Goal: Task Accomplishment & Management: Manage account settings

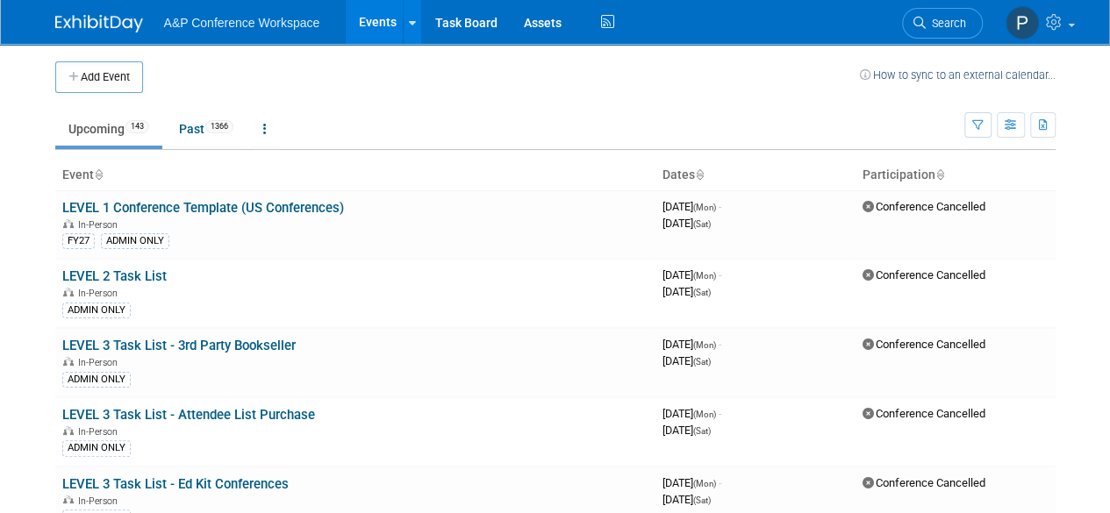
scroll to position [3030, 0]
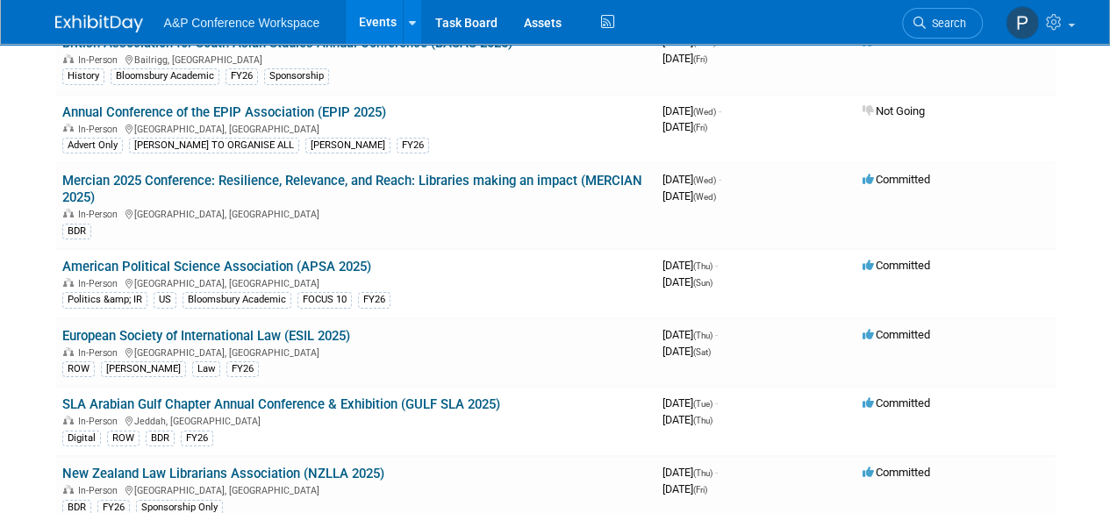
click at [358, 259] on link "American Political Science Association (APSA 2025)" at bounding box center [216, 267] width 309 height 16
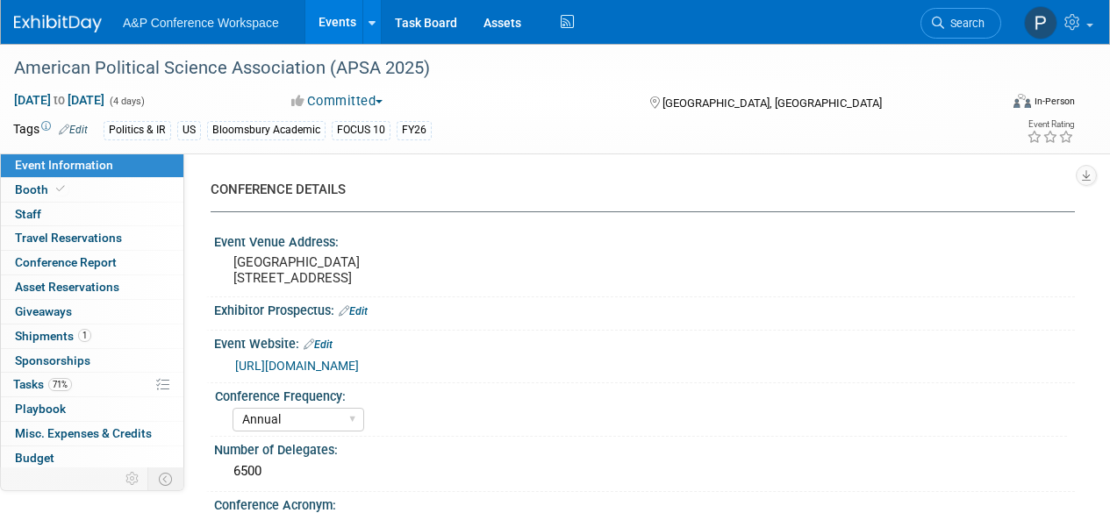
select select "Annual"
select select "Level 2"
select select "In-Person Booth"
select select "Politics & International Relations"
select select "Bloomsbury Academic"
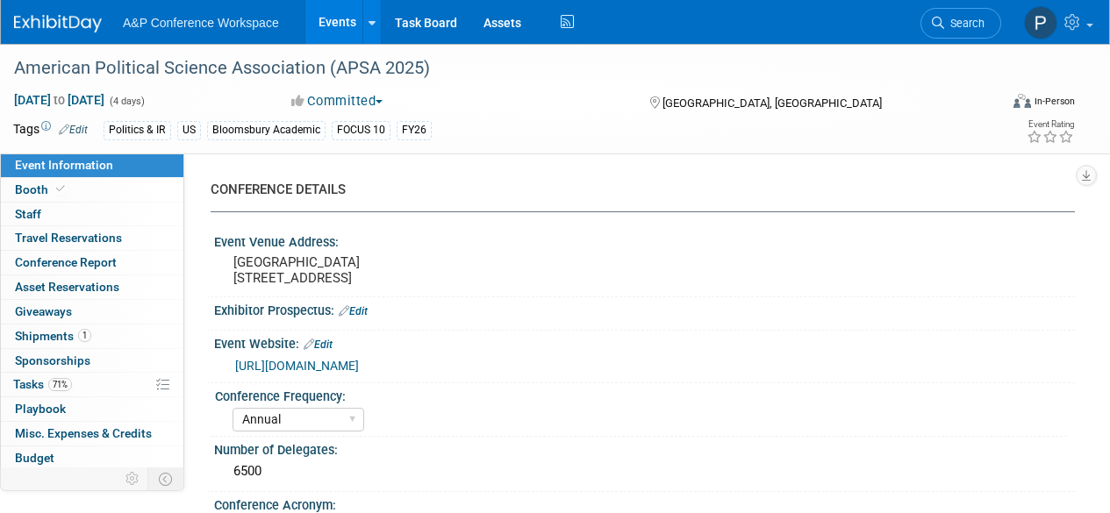
select select "Amanda Oney"
select select "Ami Reitmeier"
select select "Networking/Commissioning"
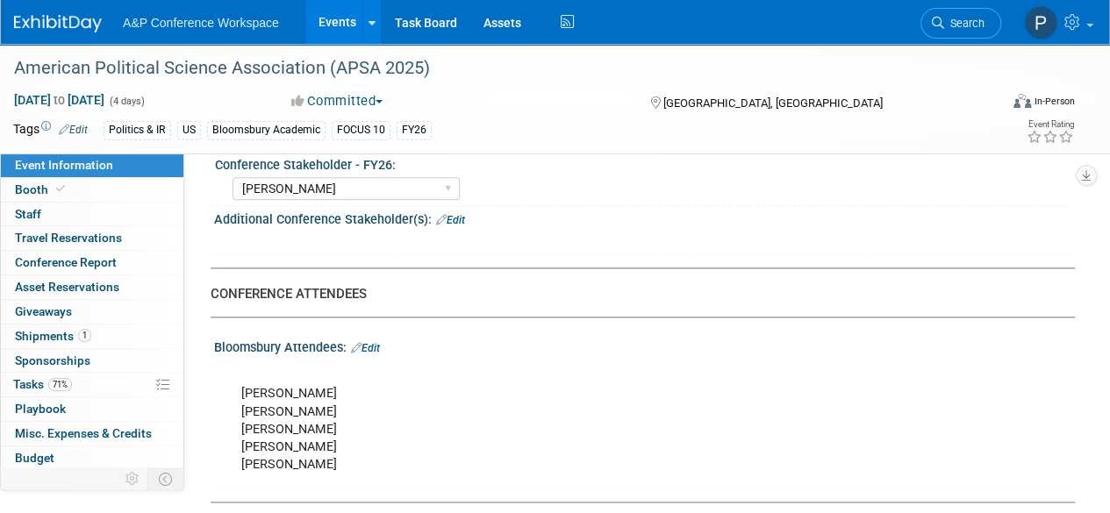
scroll to position [1053, 0]
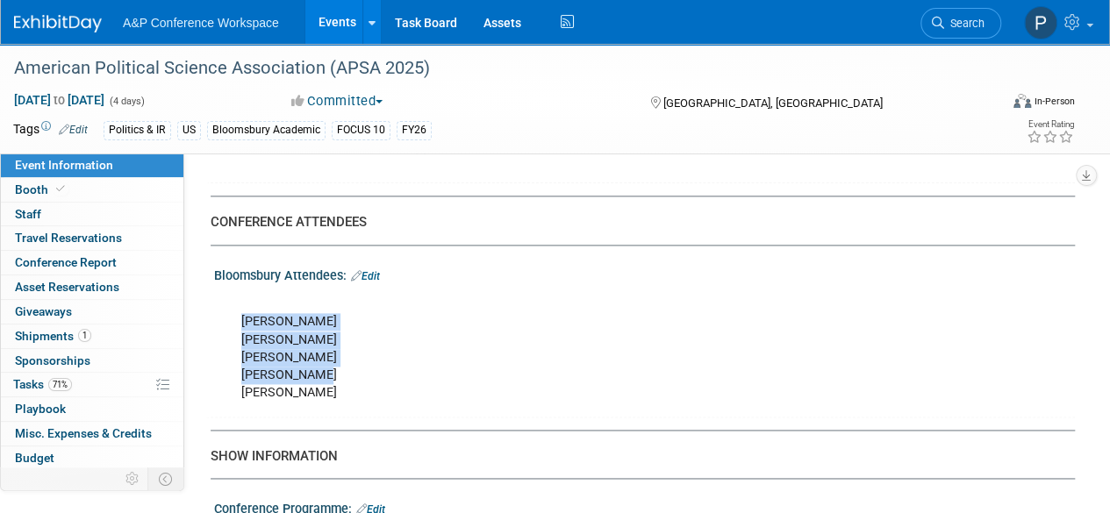
drag, startPoint x: 323, startPoint y: 383, endPoint x: 238, endPoint y: 338, distance: 96.2
click at [238, 338] on div "Atifa Jiwa Michael Kerns Joseph Parry Lilith Dorko Susan Jacob" at bounding box center [567, 348] width 676 height 123
copy div "Atifa Jiwa Michael Kerns Joseph Parry Lilith Dorko"
click at [87, 378] on link "71% Tasks 71%" at bounding box center [92, 385] width 183 height 24
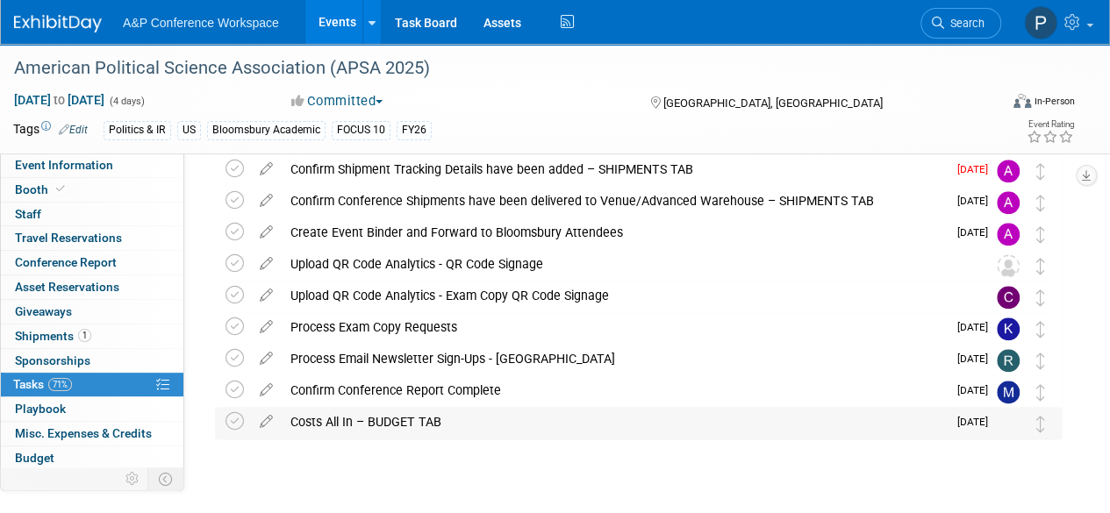
scroll to position [878, 0]
